Goal: Information Seeking & Learning: Learn about a topic

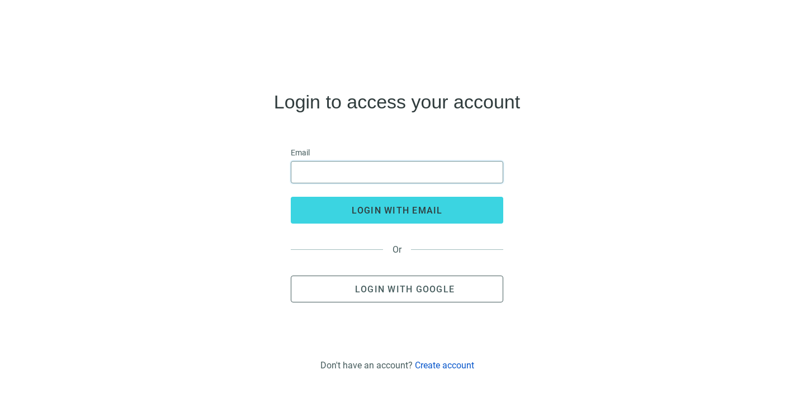
click at [386, 169] on input "email" at bounding box center [397, 172] width 198 height 21
type input "**********"
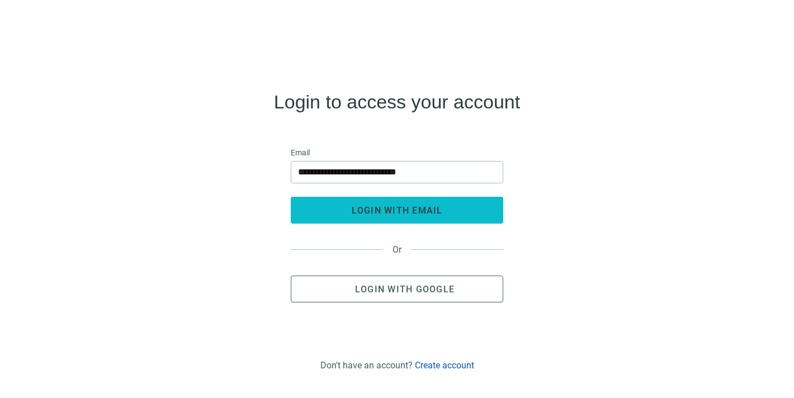
click at [396, 202] on button "login with email" at bounding box center [397, 210] width 212 height 27
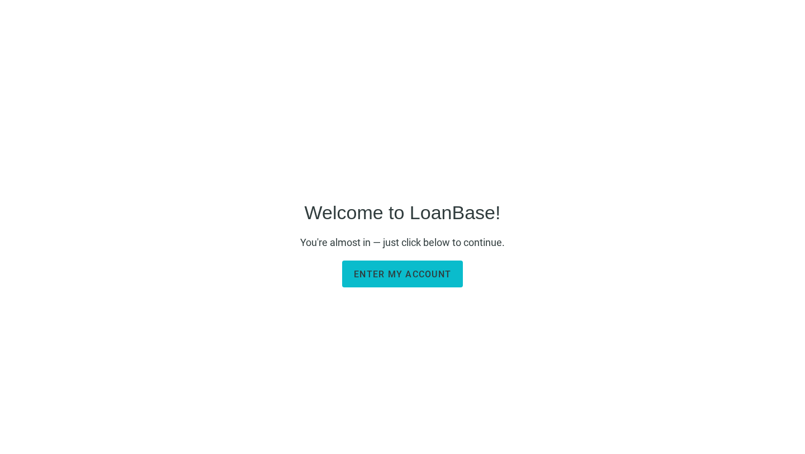
click at [404, 277] on span "Enter my account" at bounding box center [402, 274] width 97 height 11
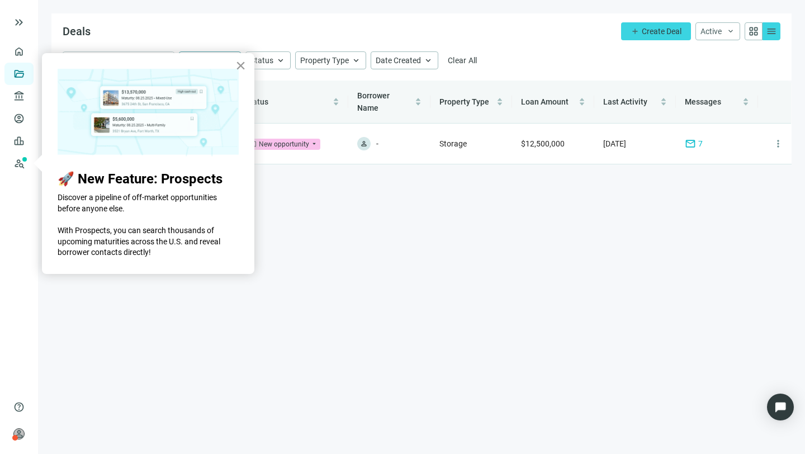
click at [239, 67] on button "×" at bounding box center [240, 65] width 11 height 18
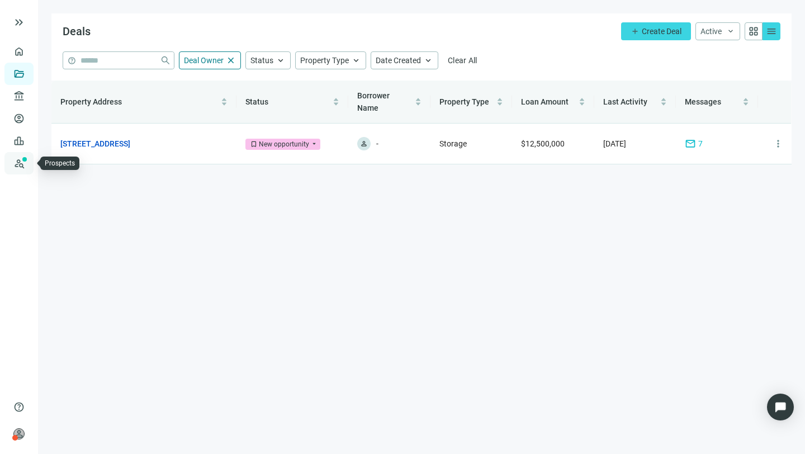
click at [28, 163] on link "Prospects New" at bounding box center [46, 163] width 36 height 22
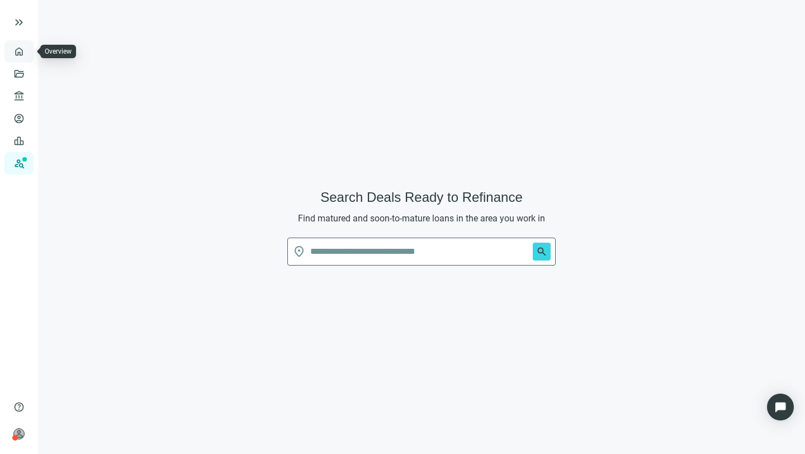
click at [28, 51] on link "Overview" at bounding box center [44, 51] width 33 height 9
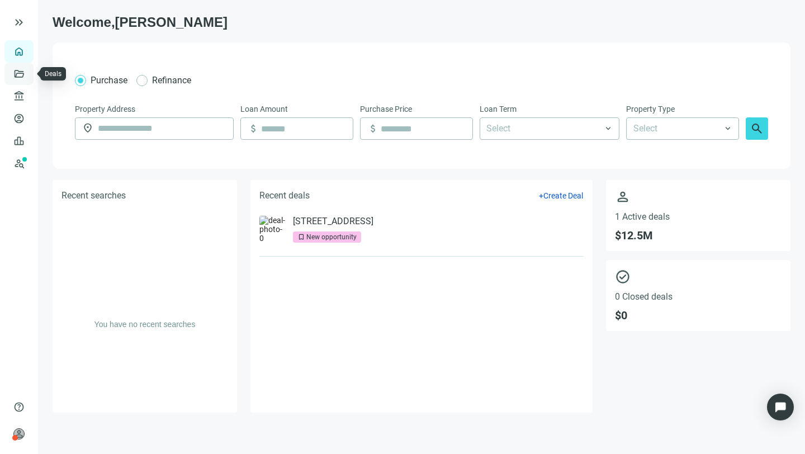
click at [28, 74] on link "Deals" at bounding box center [38, 73] width 20 height 9
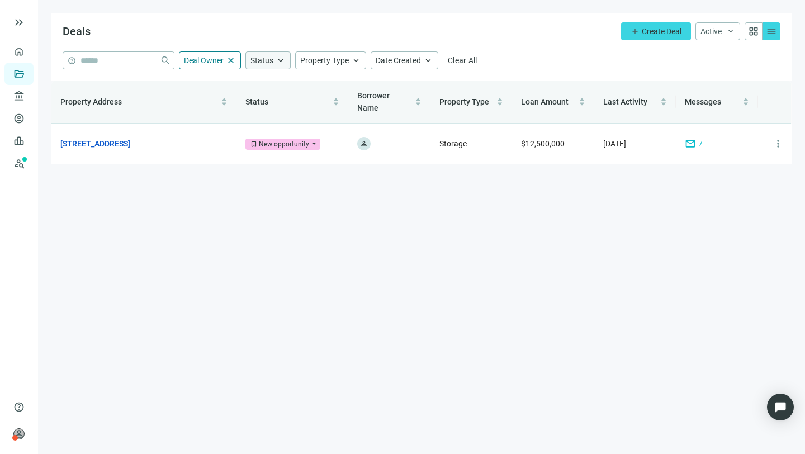
click at [282, 60] on span "keyboard_arrow_up" at bounding box center [281, 60] width 10 height 10
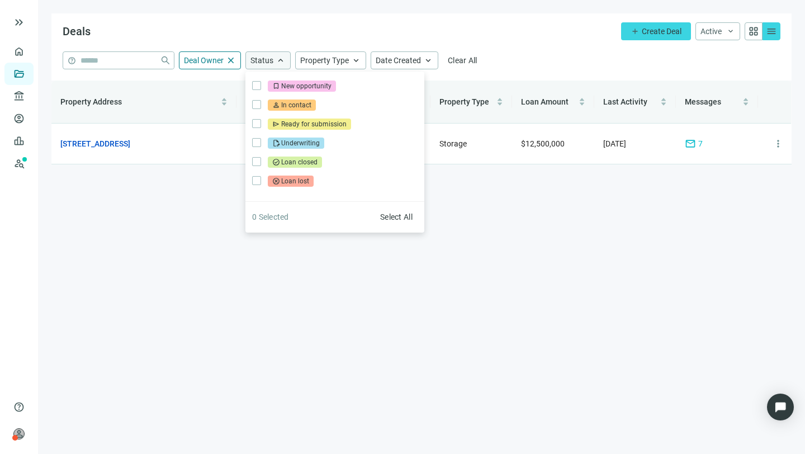
click at [282, 60] on span "keyboard_arrow_up" at bounding box center [281, 60] width 10 height 10
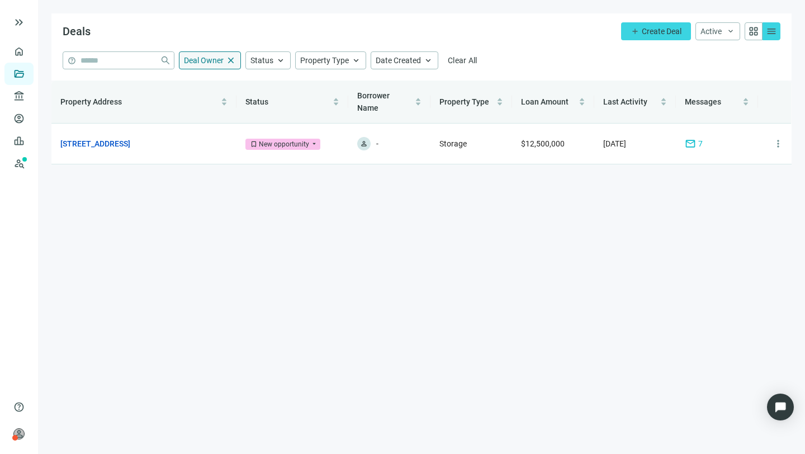
click at [234, 58] on span "close" at bounding box center [231, 60] width 10 height 10
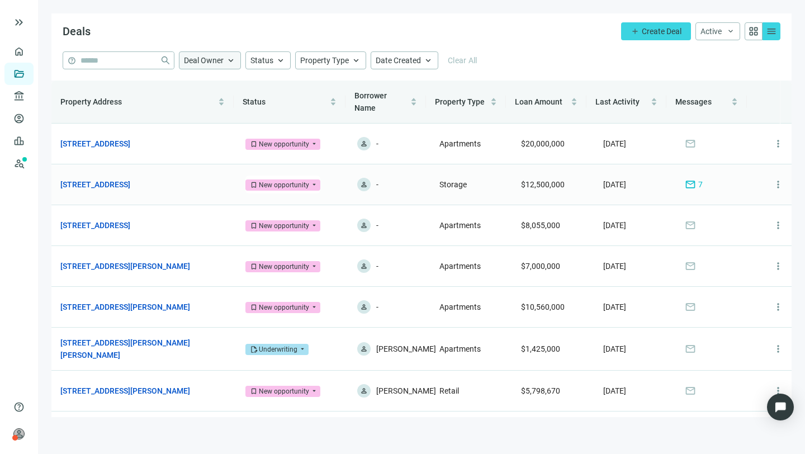
click at [685, 183] on span "mail" at bounding box center [690, 184] width 11 height 11
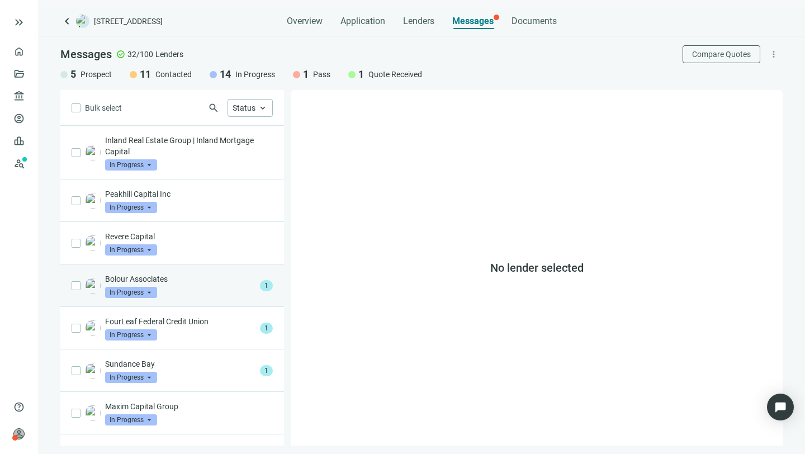
click at [151, 276] on p "Bolour Associates" at bounding box center [180, 278] width 150 height 11
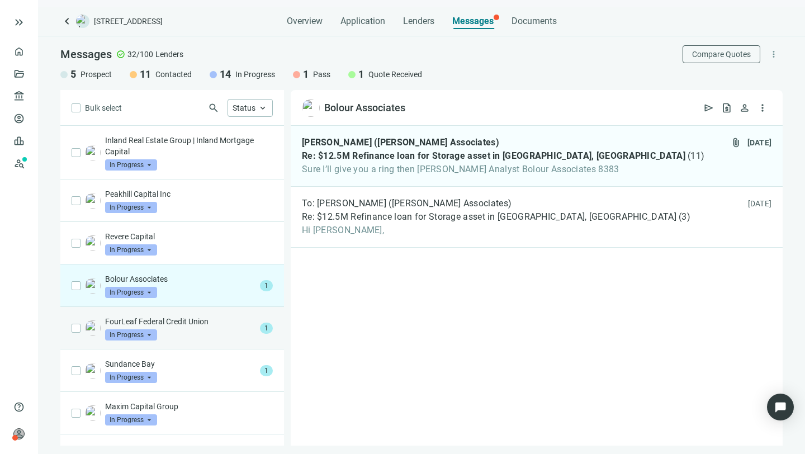
click at [166, 315] on div "FourLeaf Federal Credit Union In Progress arrow_drop_down 1" at bounding box center [172, 328] width 224 height 42
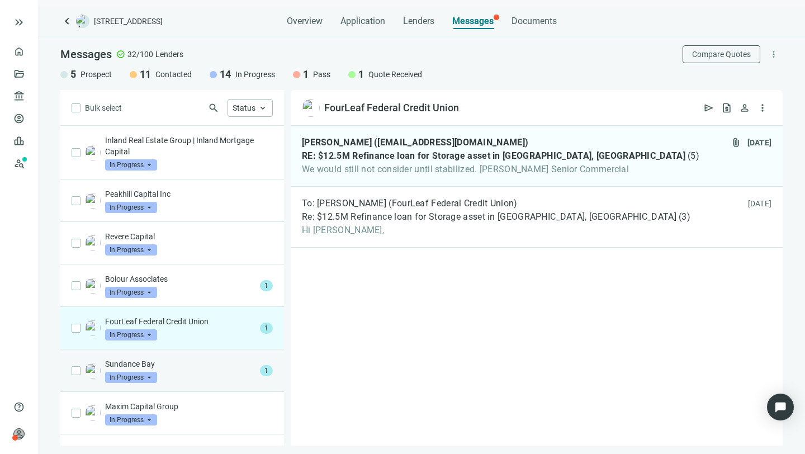
click at [149, 361] on p "Sundance Bay" at bounding box center [180, 363] width 150 height 11
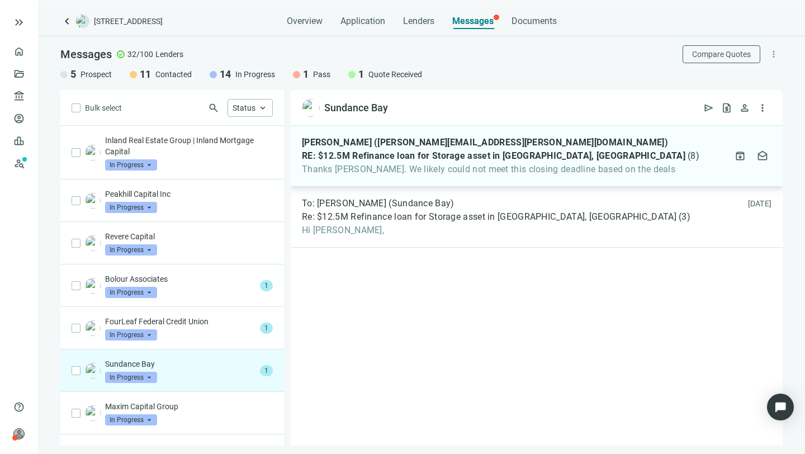
click at [358, 160] on span "RE: $12.5M Refinance loan for Storage asset in Brookhaven, PA" at bounding box center [494, 155] width 384 height 11
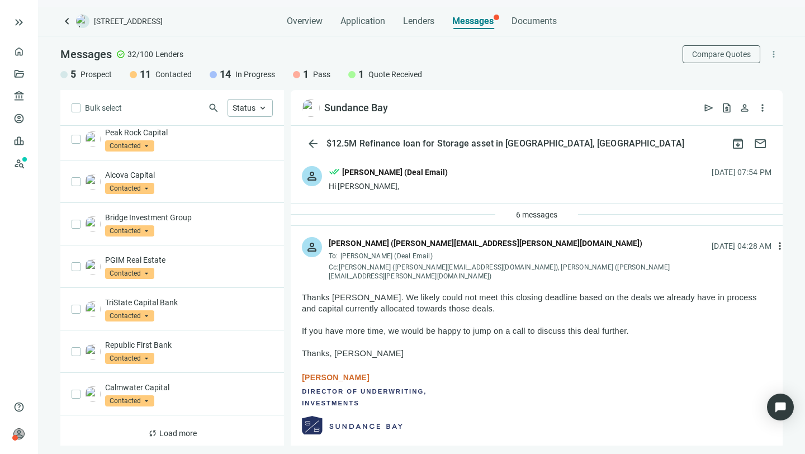
scroll to position [577, 0]
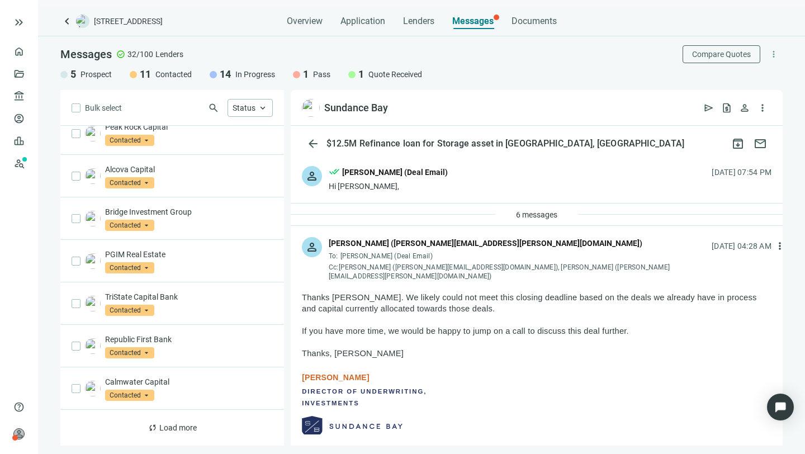
click at [439, 338] on p at bounding box center [537, 342] width 470 height 11
click at [28, 51] on link "Overview" at bounding box center [44, 51] width 33 height 9
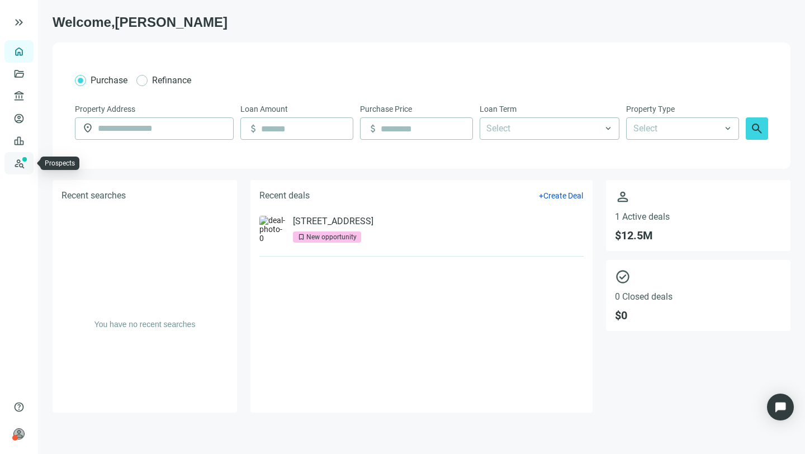
click at [28, 160] on link "Prospects New" at bounding box center [46, 163] width 36 height 22
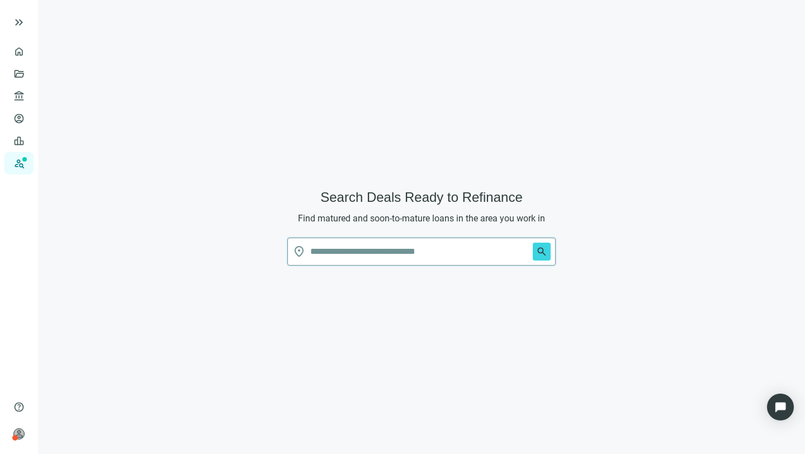
click at [400, 252] on input "text" at bounding box center [419, 251] width 218 height 27
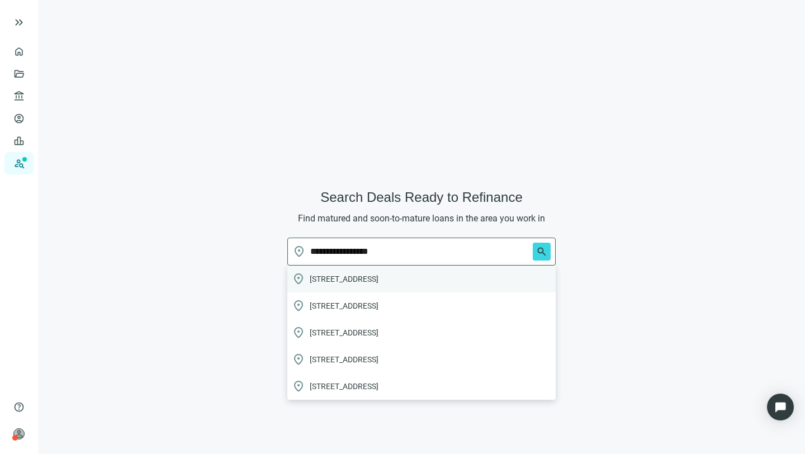
click at [378, 276] on span "121 East Brookhaven Road, Brookhaven, PA, USA" at bounding box center [344, 278] width 69 height 11
type input "**********"
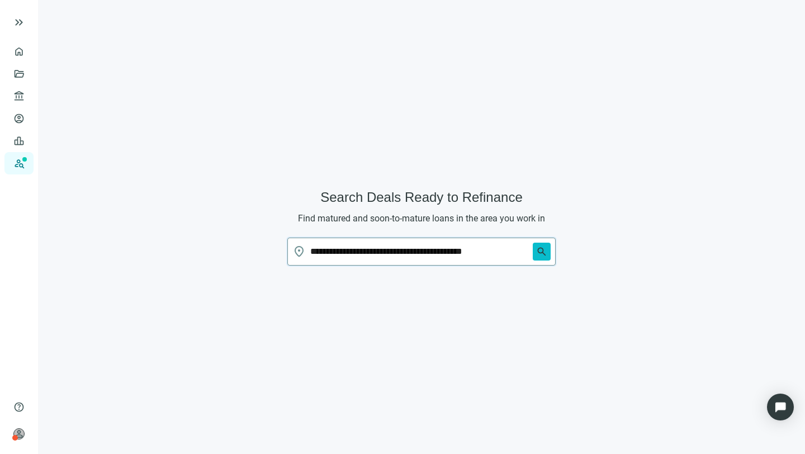
click at [544, 248] on span "search" at bounding box center [541, 251] width 11 height 11
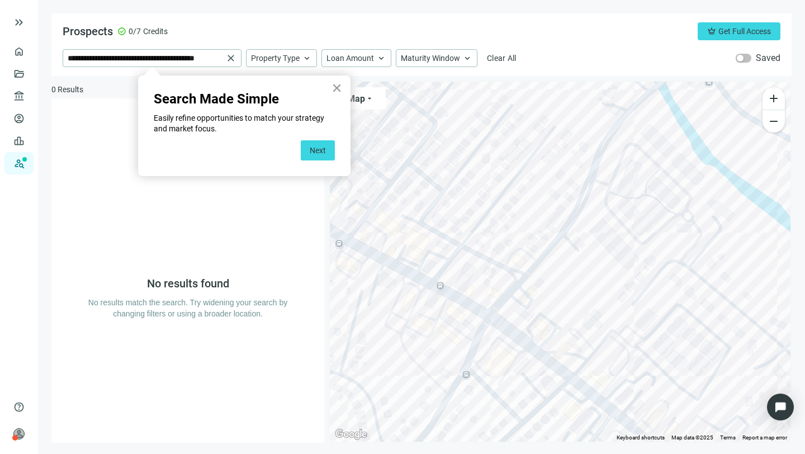
click at [338, 89] on button "×" at bounding box center [337, 88] width 11 height 18
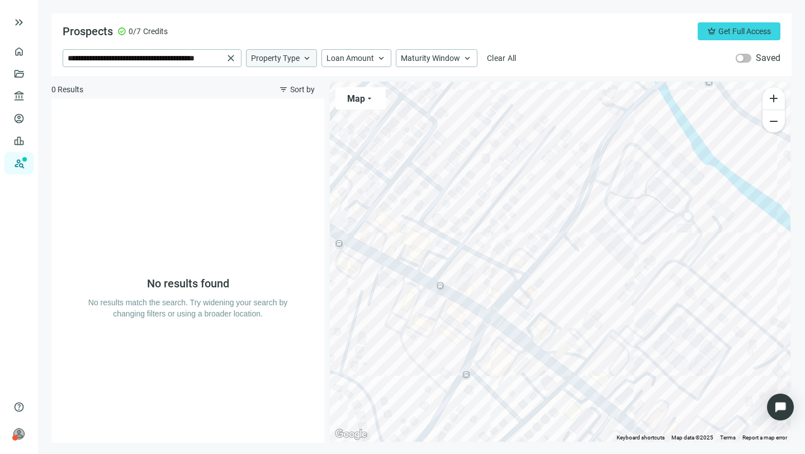
click at [308, 57] on span "keyboard_arrow_up" at bounding box center [307, 58] width 10 height 10
click at [384, 56] on span "keyboard_arrow_up" at bounding box center [381, 58] width 10 height 10
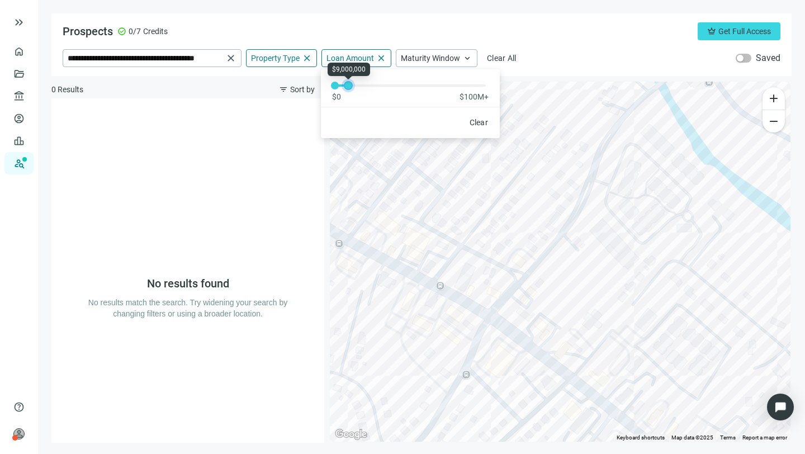
drag, startPoint x: 337, startPoint y: 83, endPoint x: 351, endPoint y: 89, distance: 14.8
click at [351, 88] on div at bounding box center [349, 86] width 6 height 6
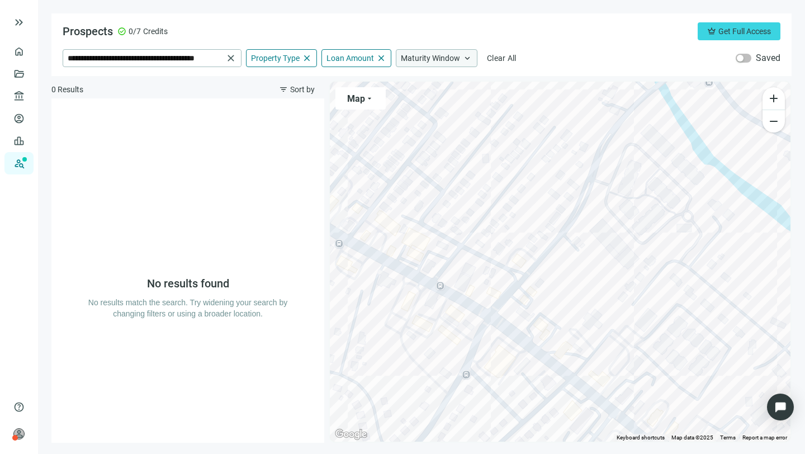
click at [467, 56] on span "keyboard_arrow_up" at bounding box center [467, 58] width 10 height 10
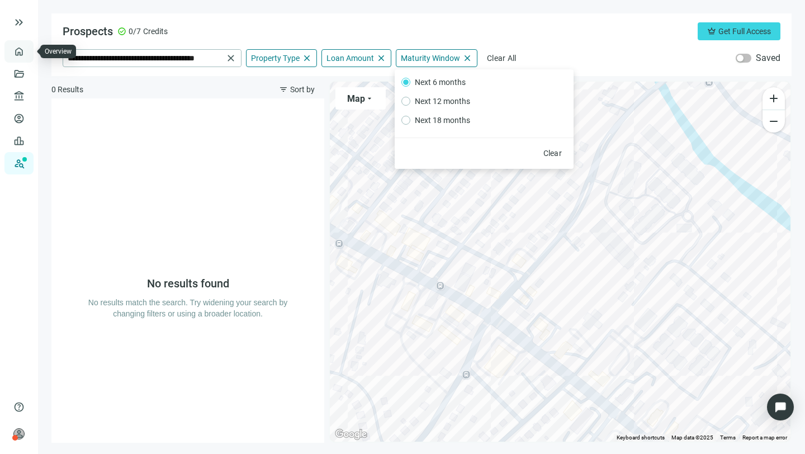
click at [28, 49] on link "Overview" at bounding box center [44, 51] width 33 height 9
